Goal: Task Accomplishment & Management: Use online tool/utility

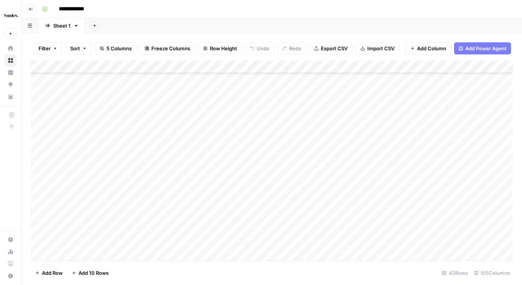
scroll to position [365, 0]
click at [511, 190] on div "Add Column" at bounding box center [272, 160] width 483 height 200
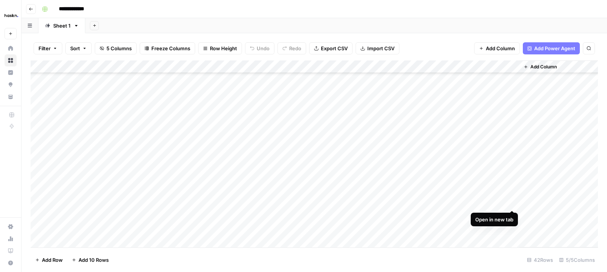
click at [512, 202] on div "Add Column" at bounding box center [315, 153] width 568 height 187
click at [420, 227] on div "Add Column" at bounding box center [315, 153] width 568 height 187
click at [418, 239] on div "Add Column" at bounding box center [315, 153] width 568 height 187
drag, startPoint x: 525, startPoint y: 196, endPoint x: 509, endPoint y: 284, distance: 89.5
click at [509, 272] on html "**********" at bounding box center [303, 136] width 607 height 272
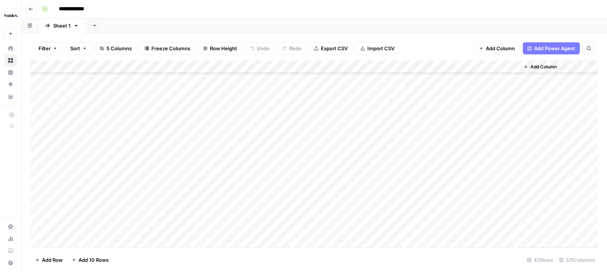
scroll to position [377, 0]
click at [204, 241] on div "Add Column" at bounding box center [315, 153] width 568 height 187
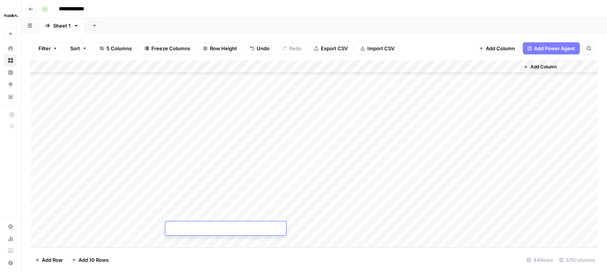
click at [210, 212] on div "Add Column" at bounding box center [315, 153] width 568 height 187
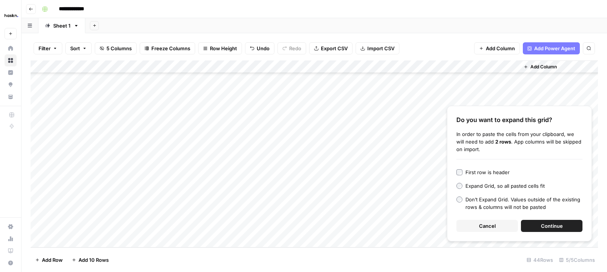
click at [522, 231] on button "Continue" at bounding box center [552, 226] width 62 height 12
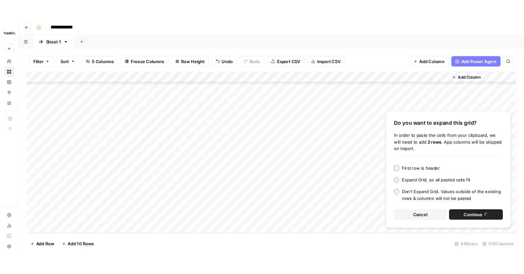
scroll to position [429, 0]
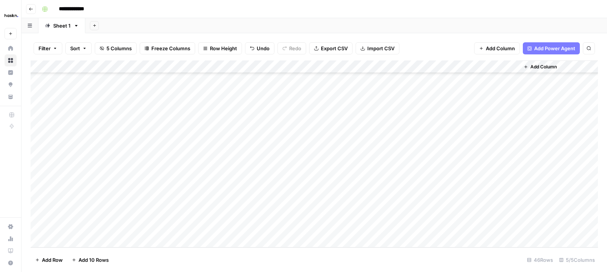
click at [107, 193] on div "Add Column" at bounding box center [315, 153] width 568 height 187
drag, startPoint x: 221, startPoint y: 189, endPoint x: 221, endPoint y: 225, distance: 35.9
click at [221, 225] on div "Add Column" at bounding box center [315, 153] width 568 height 187
click at [298, 195] on div "Add Column" at bounding box center [315, 153] width 568 height 187
click at [356, 190] on div "Add Column" at bounding box center [315, 153] width 568 height 187
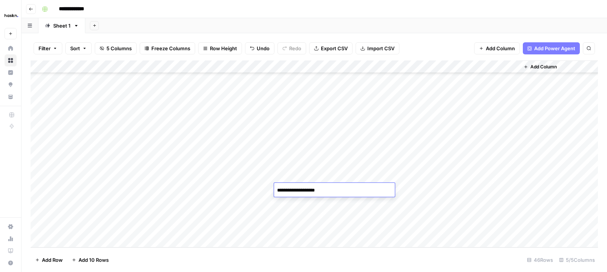
click at [356, 190] on textarea "**********" at bounding box center [334, 190] width 121 height 11
type textarea "**********"
drag, startPoint x: 363, startPoint y: 188, endPoint x: 323, endPoint y: 189, distance: 40.4
click at [323, 189] on textarea "**********" at bounding box center [334, 190] width 121 height 11
click at [359, 203] on div "Add Column" at bounding box center [315, 153] width 568 height 187
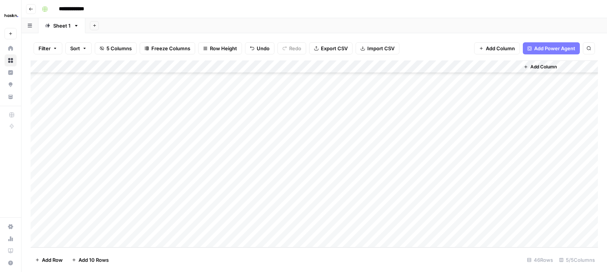
click at [359, 203] on div "Add Column" at bounding box center [315, 153] width 568 height 187
click at [358, 214] on div "Add Column" at bounding box center [315, 153] width 568 height 187
type textarea "**********"
click at [376, 229] on div "Add Column" at bounding box center [315, 153] width 568 height 187
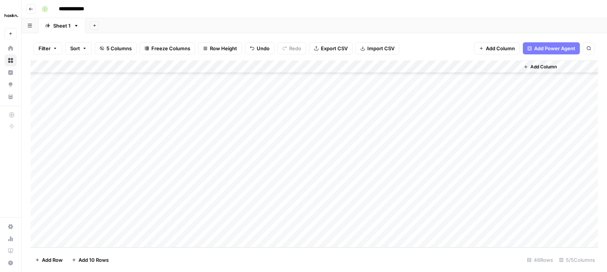
click at [376, 229] on div "Add Column" at bounding box center [315, 153] width 568 height 187
click at [392, 230] on textarea "**********" at bounding box center [344, 229] width 141 height 11
type textarea "**********"
click at [265, 232] on div "Add Column" at bounding box center [315, 153] width 568 height 187
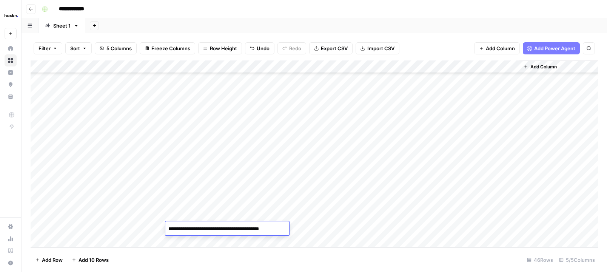
type textarea "**********"
click at [416, 188] on div "Add Column" at bounding box center [315, 153] width 568 height 187
click at [416, 201] on div "Add Column" at bounding box center [315, 153] width 568 height 187
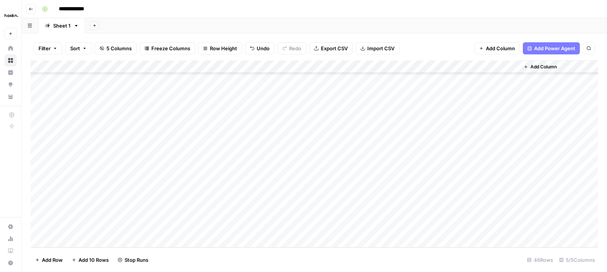
click at [416, 214] on div "Add Column" at bounding box center [315, 153] width 568 height 187
click at [416, 228] on div "Add Column" at bounding box center [315, 153] width 568 height 187
click at [512, 137] on div "Add Column" at bounding box center [315, 153] width 568 height 187
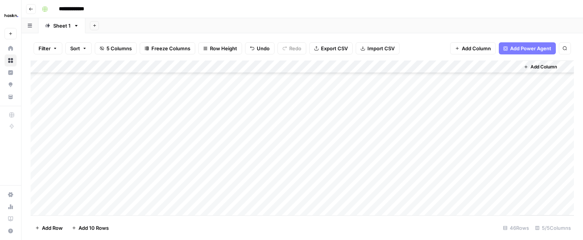
click at [204, 132] on div "Add Column" at bounding box center [303, 137] width 544 height 155
click at [199, 136] on textarea "**********" at bounding box center [225, 139] width 121 height 11
type textarea "**********"
click at [443, 139] on div "Add Column" at bounding box center [303, 137] width 544 height 155
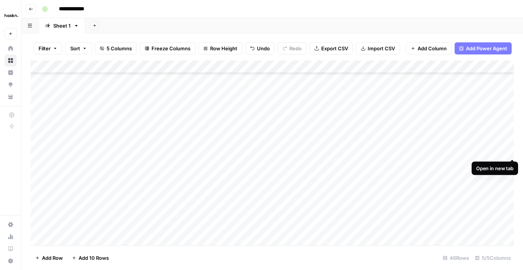
click at [512, 150] on div "Add Column" at bounding box center [272, 152] width 483 height 185
click at [513, 150] on div "Add Column" at bounding box center [272, 152] width 483 height 185
click at [511, 136] on div "Add Column" at bounding box center [272, 152] width 483 height 185
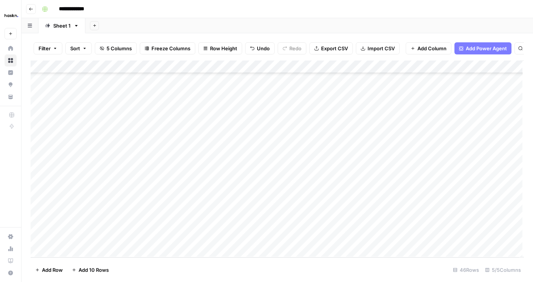
scroll to position [419, 0]
click at [512, 172] on div "Add Column" at bounding box center [277, 158] width 493 height 197
click at [445, 175] on div "Add Column" at bounding box center [277, 158] width 493 height 197
click at [511, 187] on div "Add Column" at bounding box center [277, 158] width 493 height 197
click at [445, 186] on div "Add Column" at bounding box center [277, 158] width 493 height 197
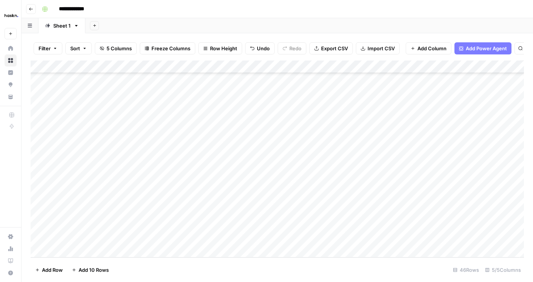
click at [510, 174] on div "Add Column" at bounding box center [277, 158] width 493 height 197
click at [513, 187] on div "Add Column" at bounding box center [277, 158] width 493 height 197
click at [511, 201] on div "Add Column" at bounding box center [277, 158] width 493 height 197
click at [514, 212] on div "Add Column" at bounding box center [277, 158] width 493 height 197
click at [32, 187] on div "Add Column" at bounding box center [277, 158] width 493 height 197
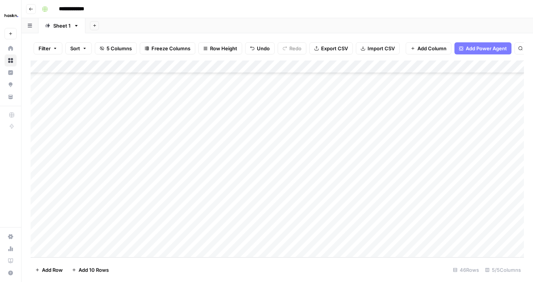
click at [33, 185] on div "Add Column" at bounding box center [277, 158] width 493 height 197
click at [66, 250] on div "Add Column" at bounding box center [277, 158] width 493 height 197
click at [34, 163] on div "Add Column" at bounding box center [277, 158] width 493 height 197
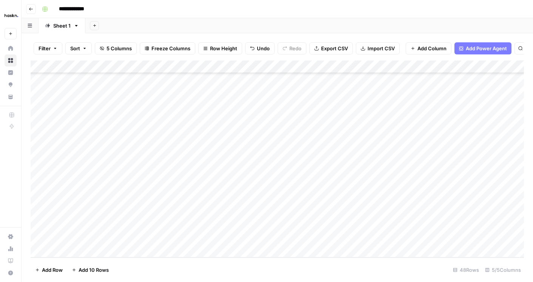
click at [70, 221] on div "Add Column" at bounding box center [277, 158] width 493 height 197
type textarea "***"
click at [214, 226] on div "Add Column" at bounding box center [277, 158] width 493 height 197
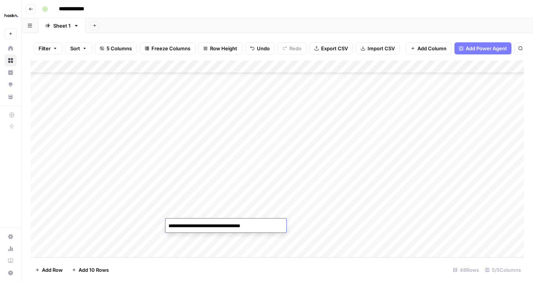
click at [314, 224] on div "Add Column" at bounding box center [277, 158] width 493 height 197
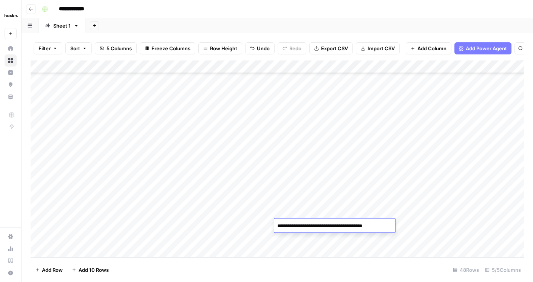
type textarea "**********"
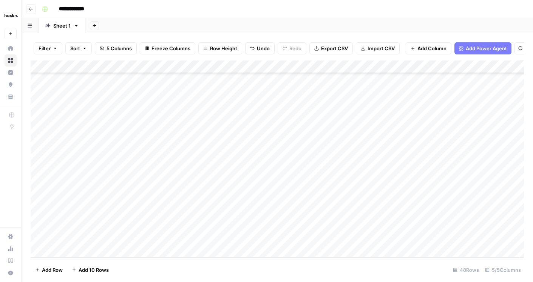
click at [442, 225] on div "Add Column" at bounding box center [277, 158] width 493 height 197
click at [443, 187] on div "Add Column" at bounding box center [277, 158] width 493 height 197
click at [445, 187] on div "Add Column" at bounding box center [277, 158] width 493 height 197
click at [511, 197] on div "Add Column" at bounding box center [277, 158] width 493 height 197
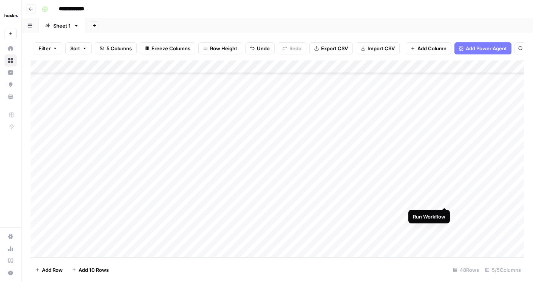
click at [445, 198] on div "Add Column" at bounding box center [277, 158] width 493 height 197
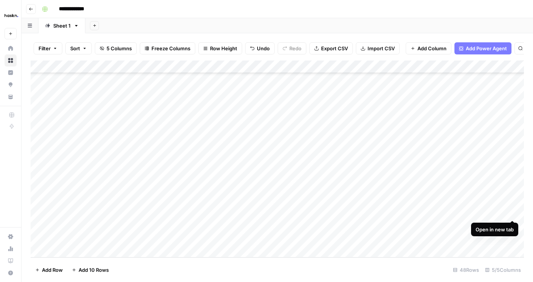
click at [513, 211] on div "Add Column" at bounding box center [277, 158] width 493 height 197
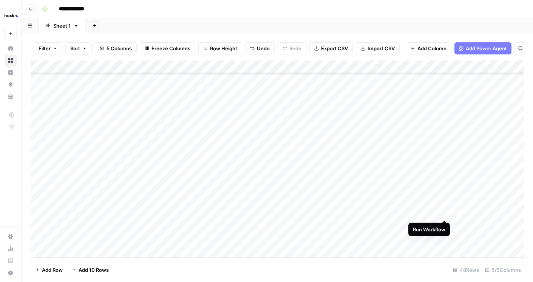
click at [445, 212] on div "Add Column" at bounding box center [277, 158] width 493 height 197
drag, startPoint x: 33, startPoint y: 224, endPoint x: 36, endPoint y: 183, distance: 41.7
click at [36, 183] on div "Add Column" at bounding box center [277, 158] width 493 height 197
drag, startPoint x: 33, startPoint y: 226, endPoint x: 52, endPoint y: 181, distance: 49.1
click at [52, 181] on div "Add Column" at bounding box center [277, 158] width 493 height 197
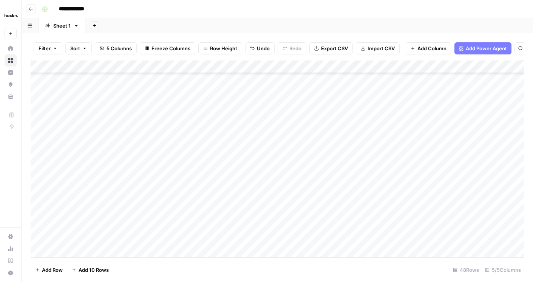
click at [39, 225] on div "Add Column" at bounding box center [277, 158] width 493 height 197
drag, startPoint x: 33, startPoint y: 224, endPoint x: 33, endPoint y: 199, distance: 25.3
click at [33, 199] on div "Add Column" at bounding box center [277, 158] width 493 height 197
drag, startPoint x: 33, startPoint y: 226, endPoint x: 33, endPoint y: 220, distance: 6.4
click at [33, 220] on div "Add Column" at bounding box center [277, 158] width 493 height 197
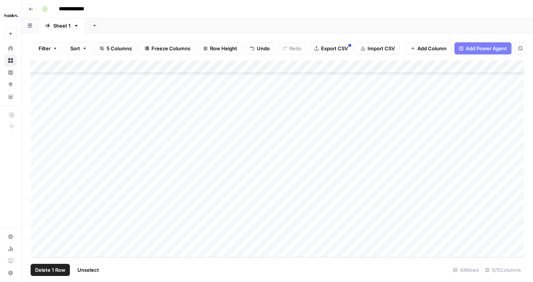
click at [38, 224] on div "Add Column" at bounding box center [277, 158] width 493 height 197
click at [39, 212] on div "Add Column" at bounding box center [277, 158] width 493 height 197
drag, startPoint x: 32, startPoint y: 212, endPoint x: 37, endPoint y: 171, distance: 41.1
click at [37, 171] on div "Add Column" at bounding box center [277, 158] width 493 height 197
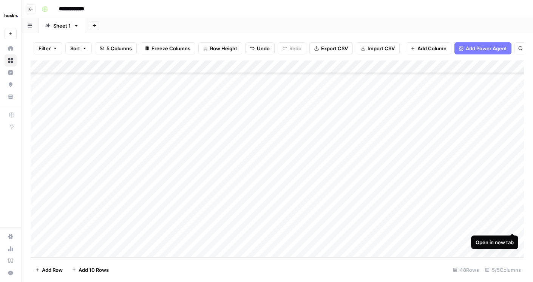
click at [512, 226] on div "Add Column" at bounding box center [277, 158] width 493 height 197
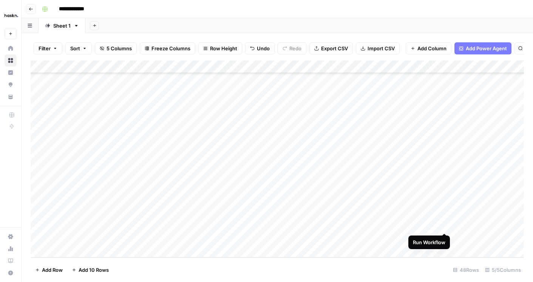
click at [444, 224] on div "Add Column" at bounding box center [277, 158] width 493 height 197
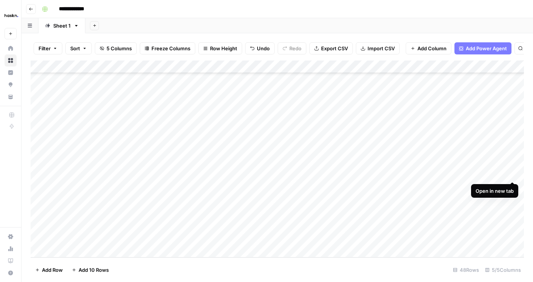
click at [513, 173] on div "Add Column" at bounding box center [277, 158] width 493 height 197
